Goal: Task Accomplishment & Management: Manage account settings

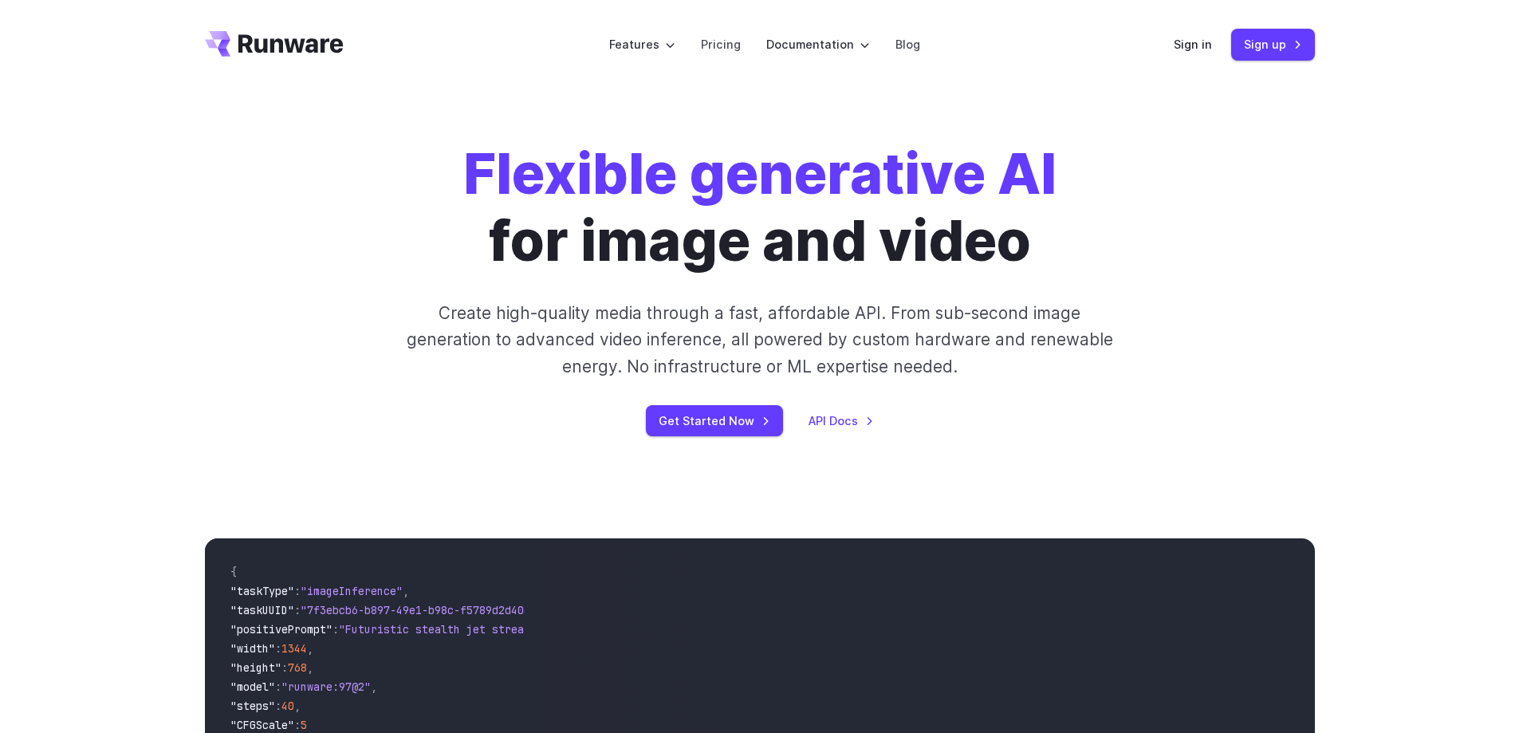
click at [1178, 55] on div "Sign in Sign up" at bounding box center [1243, 44] width 141 height 31
click at [1194, 41] on link "Sign in" at bounding box center [1192, 44] width 38 height 18
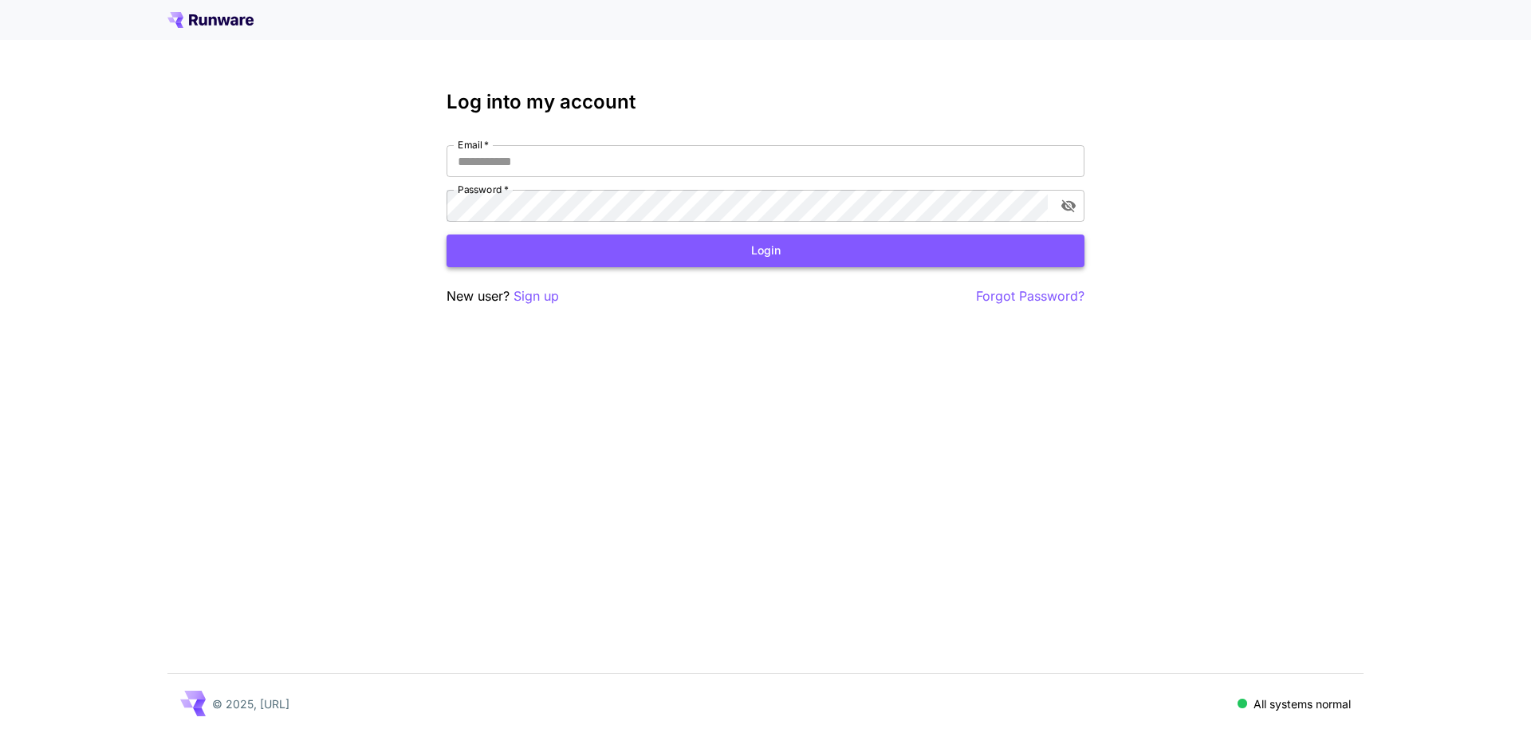
type input "**********"
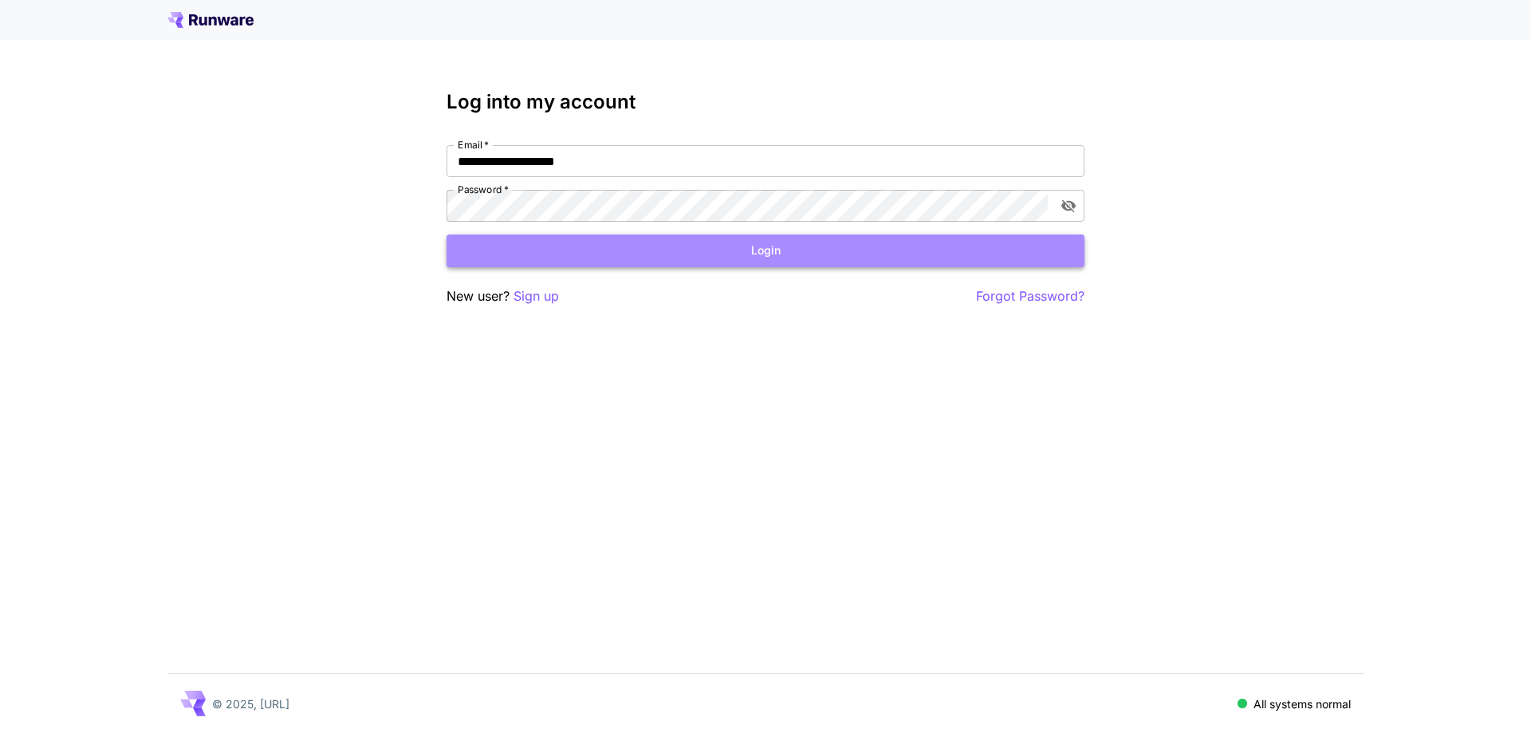
click at [752, 247] on button "Login" at bounding box center [765, 250] width 638 height 33
